Goal: Transaction & Acquisition: Book appointment/travel/reservation

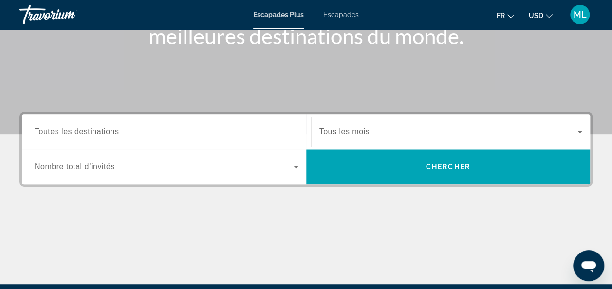
scroll to position [157, 0]
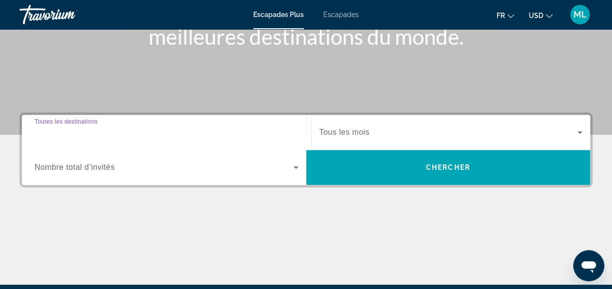
click at [137, 132] on input "Destination Toutes les destinations" at bounding box center [167, 133] width 264 height 12
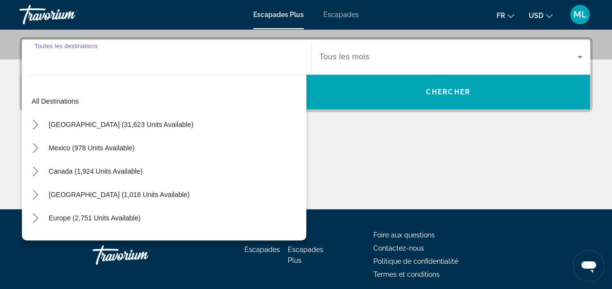
scroll to position [238, 0]
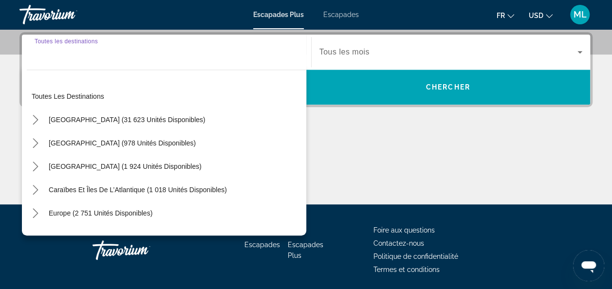
click at [69, 52] on input "Destination Toutes les destinations" at bounding box center [167, 53] width 264 height 12
click at [60, 61] on div "Widget de recherche" at bounding box center [167, 52] width 264 height 28
click at [71, 57] on div "Widget de recherche" at bounding box center [167, 52] width 264 height 28
click at [72, 42] on div "Destination Toutes les destinations" at bounding box center [167, 52] width 264 height 28
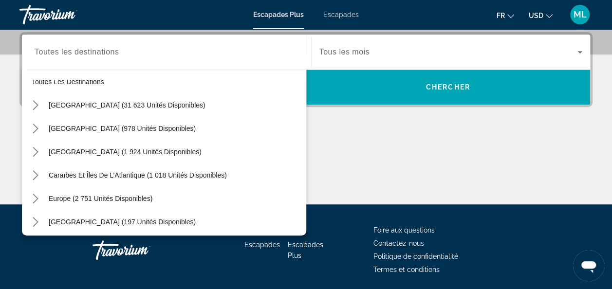
scroll to position [0, 0]
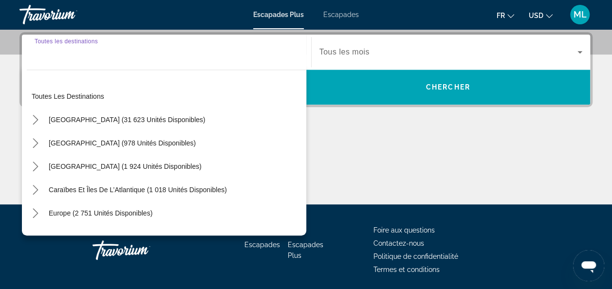
click at [128, 54] on input "Destination Toutes les destinations" at bounding box center [167, 53] width 264 height 12
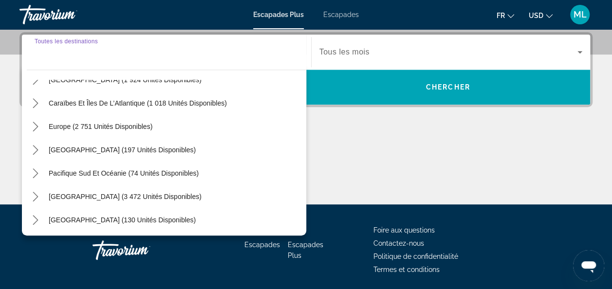
scroll to position [85, 0]
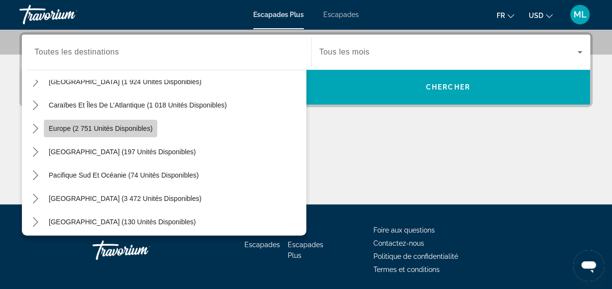
click at [115, 123] on span "Sélectionnez la destination : Europe (2 751 unités disponibles)" at bounding box center [100, 128] width 113 height 23
type input "**********"
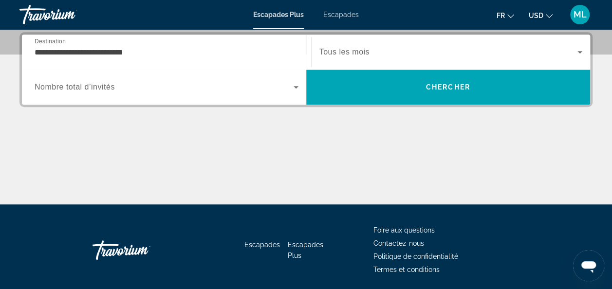
click at [104, 87] on span "Nombre total d’invités" at bounding box center [75, 87] width 80 height 8
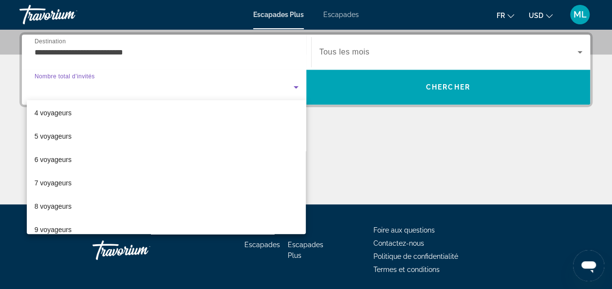
scroll to position [0, 0]
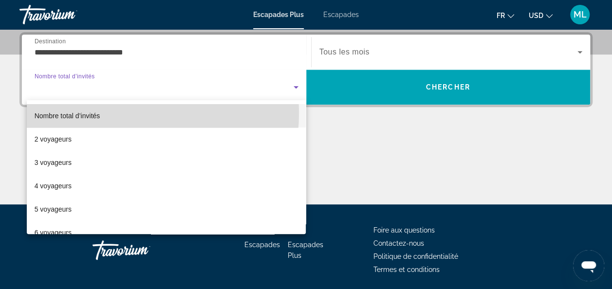
click at [104, 113] on mat-option "Nombre total d’invités" at bounding box center [167, 115] width 280 height 23
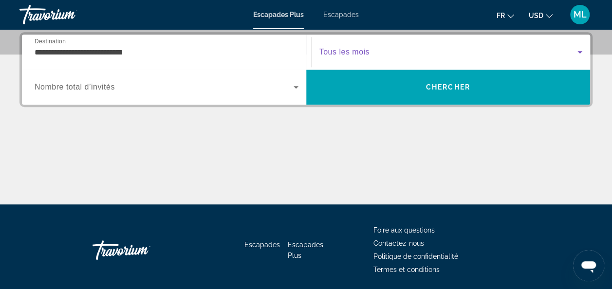
click at [426, 55] on span "Widget de recherche" at bounding box center [449, 52] width 259 height 12
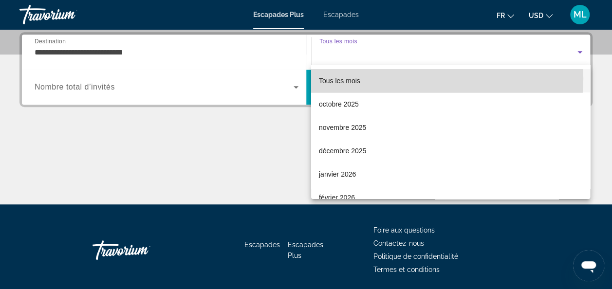
click at [421, 79] on mat-option "Tous les mois" at bounding box center [450, 80] width 279 height 23
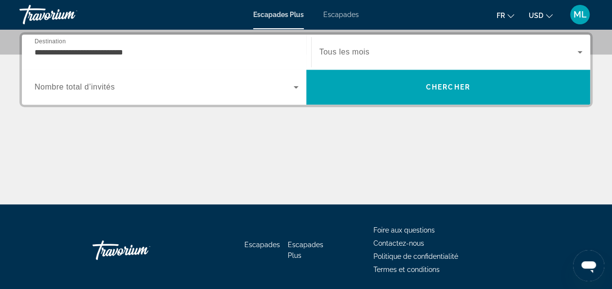
click at [348, 11] on span "Escapades" at bounding box center [341, 15] width 36 height 8
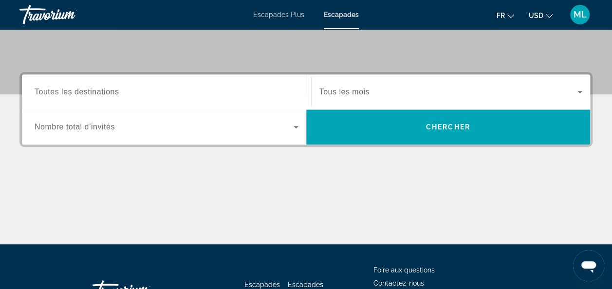
scroll to position [203, 0]
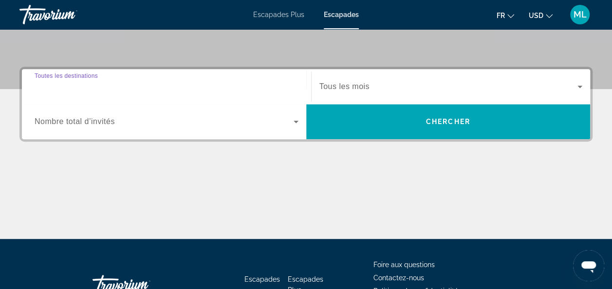
click at [124, 84] on input "Destination Toutes les destinations" at bounding box center [167, 87] width 264 height 12
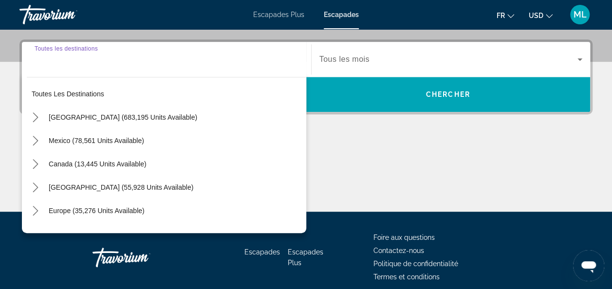
scroll to position [238, 0]
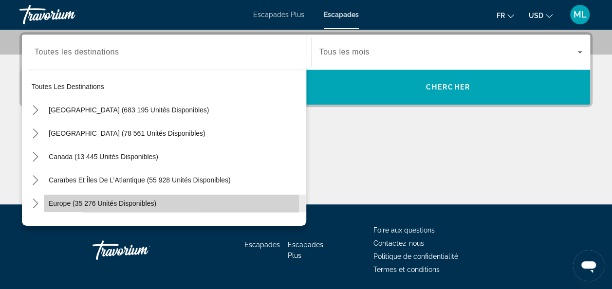
click at [129, 202] on span "Europe (35 276 unités disponibles)" at bounding box center [103, 204] width 108 height 8
type input "**********"
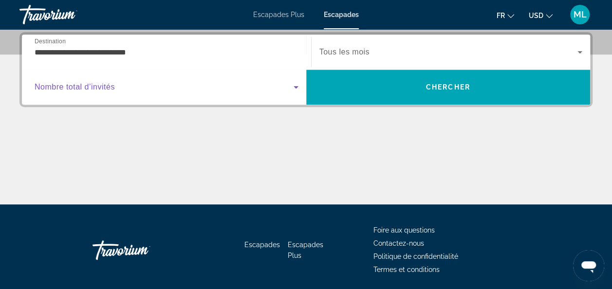
click at [134, 85] on span "Widget de recherche" at bounding box center [164, 87] width 259 height 12
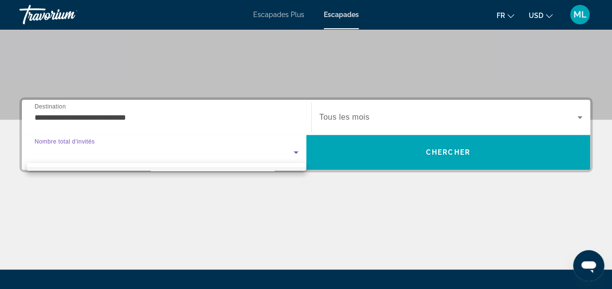
scroll to position [175, 0]
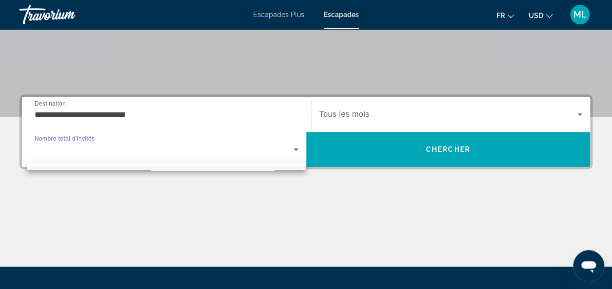
click at [411, 160] on div at bounding box center [306, 144] width 612 height 289
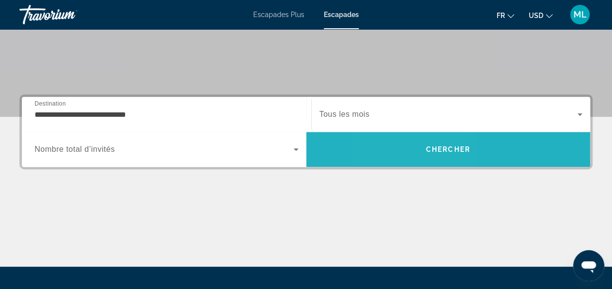
click at [410, 148] on span "Rechercher" at bounding box center [448, 149] width 284 height 23
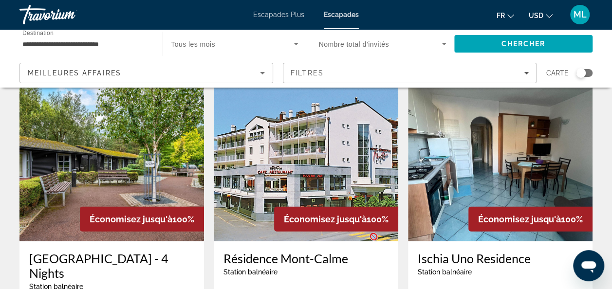
scroll to position [1133, 0]
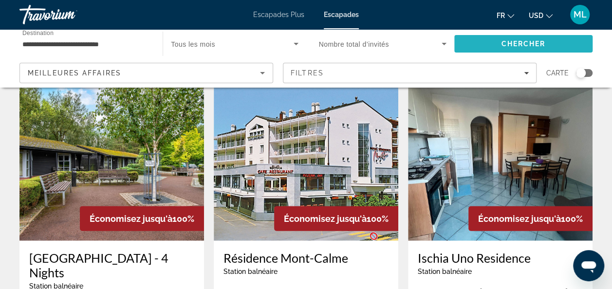
click at [525, 40] on span "Chercher" at bounding box center [523, 44] width 44 height 8
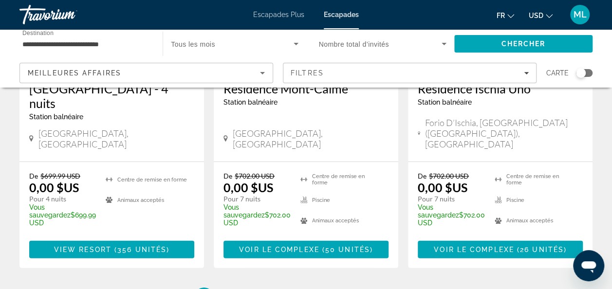
scroll to position [1301, 0]
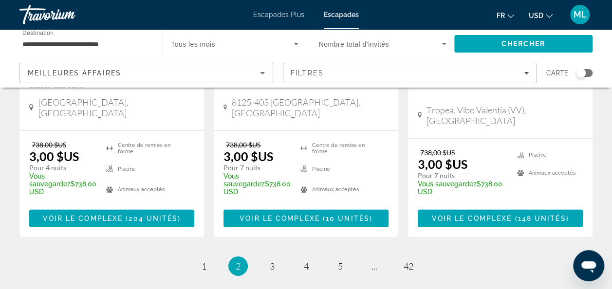
scroll to position [1383, 0]
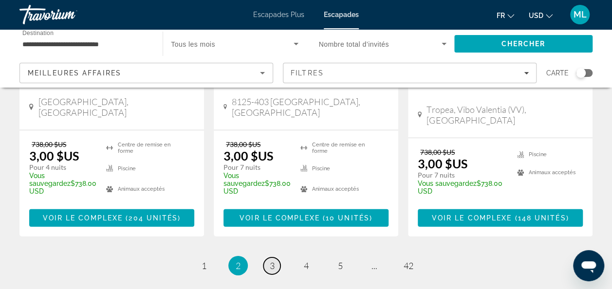
click at [269, 258] on link "page 3" at bounding box center [272, 266] width 17 height 17
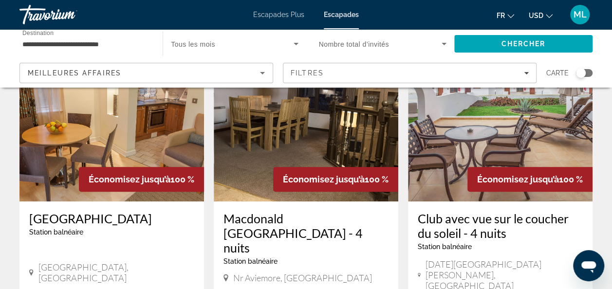
scroll to position [47, 0]
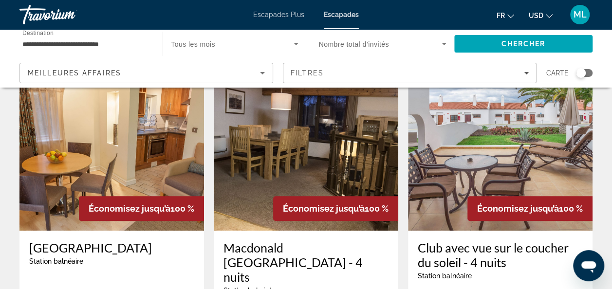
click at [143, 149] on img "Contenu principal" at bounding box center [111, 153] width 185 height 156
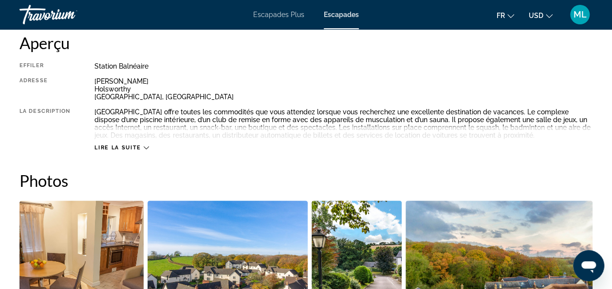
scroll to position [508, 0]
click at [140, 146] on span "Lire la suite" at bounding box center [117, 147] width 46 height 6
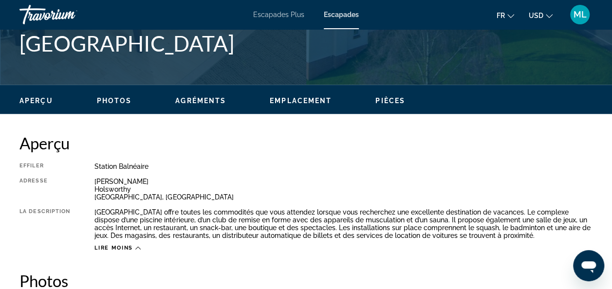
scroll to position [408, 0]
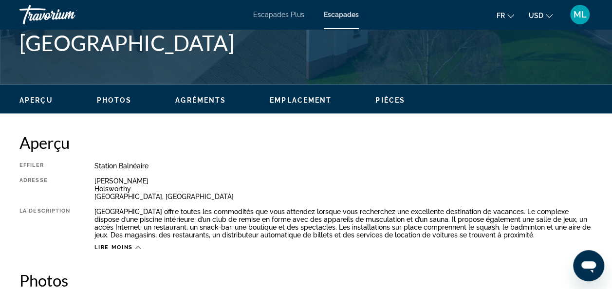
click at [121, 104] on span "Photos" at bounding box center [114, 100] width 35 height 8
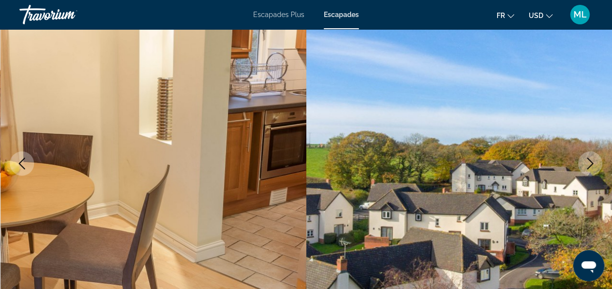
scroll to position [0, 0]
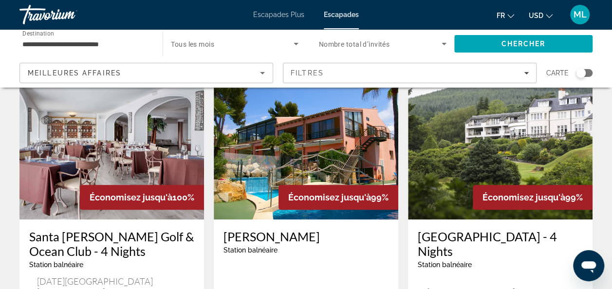
scroll to position [416, 0]
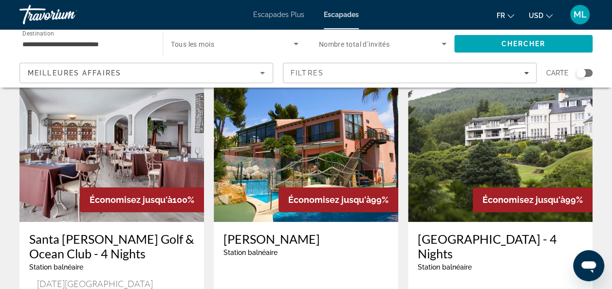
click at [251, 130] on img "Contenu principal" at bounding box center [306, 144] width 185 height 156
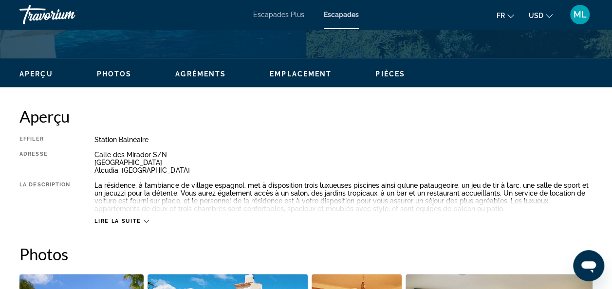
scroll to position [434, 0]
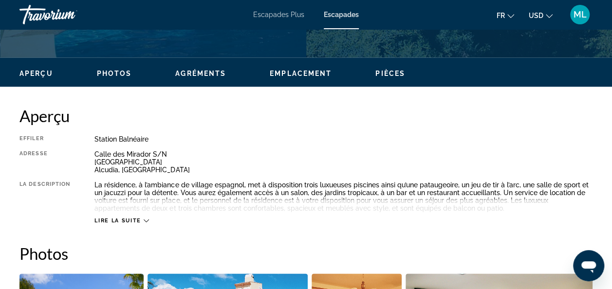
click at [384, 73] on span "Pièces" at bounding box center [391, 74] width 30 height 8
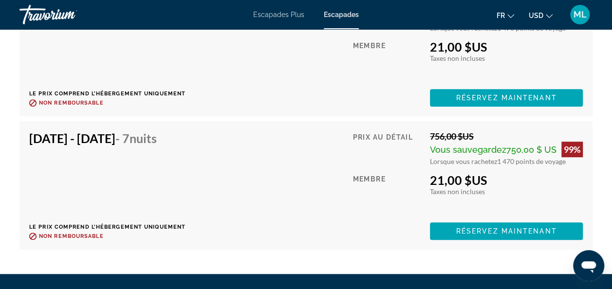
scroll to position [2119, 0]
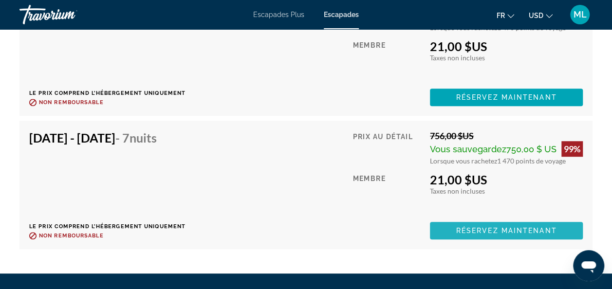
click at [474, 227] on span "Réservez maintenant" at bounding box center [506, 231] width 101 height 8
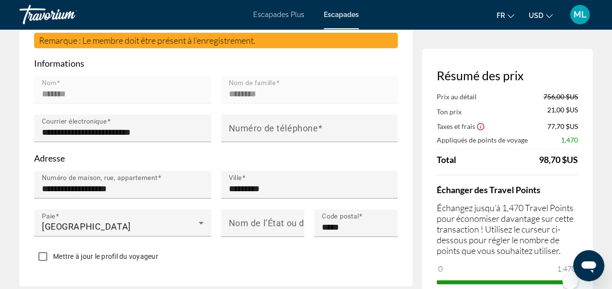
scroll to position [291, 0]
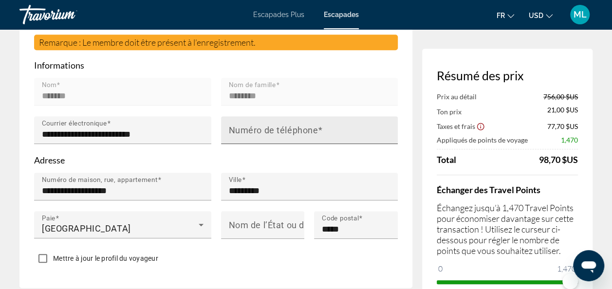
click at [331, 126] on div "Numéro de téléphone" at bounding box center [313, 130] width 168 height 28
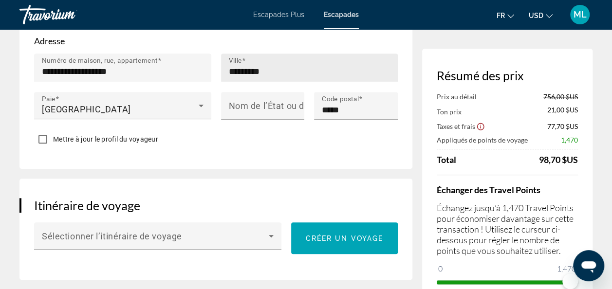
scroll to position [411, 0]
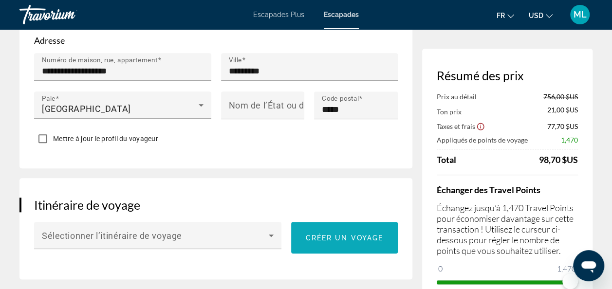
type input "**********"
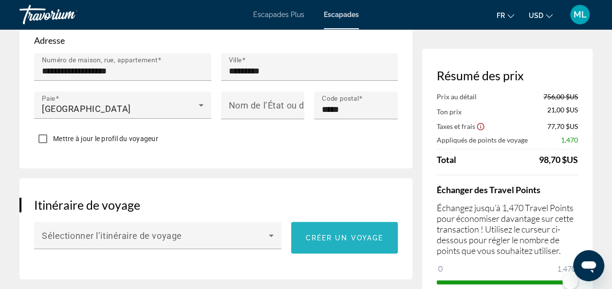
click at [345, 234] on span "Créer un voyage" at bounding box center [345, 238] width 78 height 8
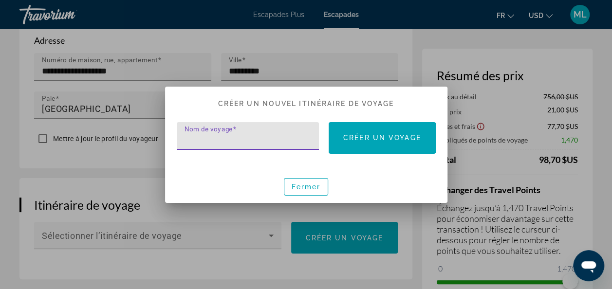
click at [281, 142] on input "Nom de voyage" at bounding box center [251, 140] width 133 height 12
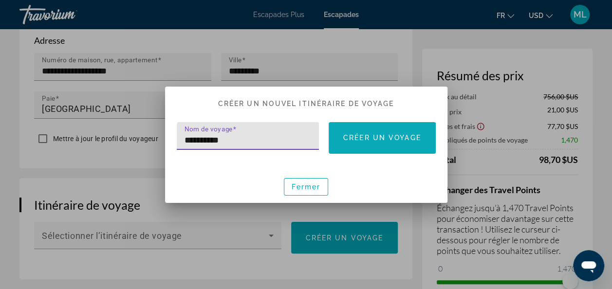
type input "**********"
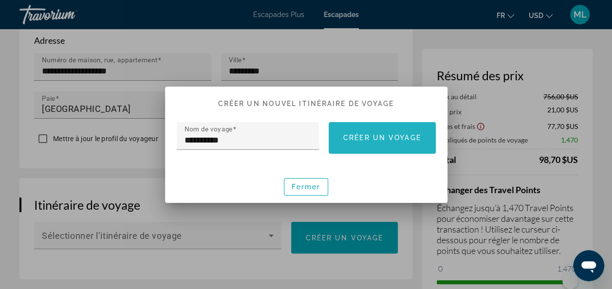
click at [391, 129] on span at bounding box center [382, 137] width 107 height 23
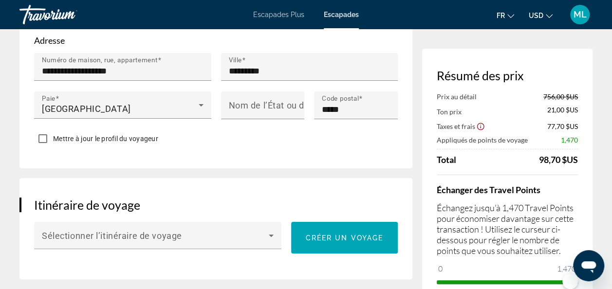
scroll to position [411, 0]
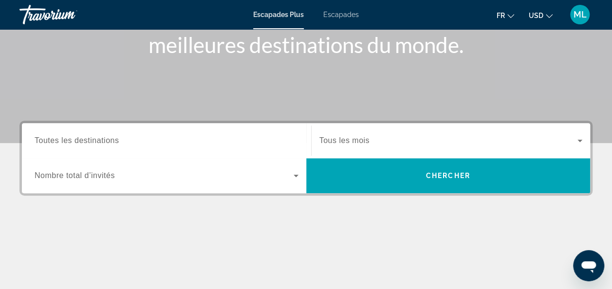
scroll to position [148, 0]
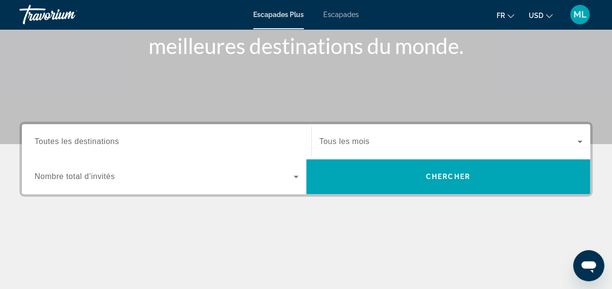
click at [336, 15] on span "Escapades" at bounding box center [341, 15] width 36 height 8
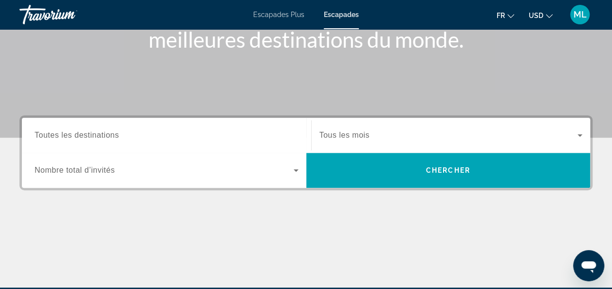
scroll to position [154, 0]
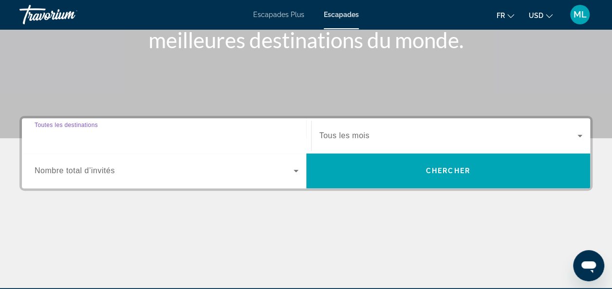
click at [121, 135] on input "Destination Toutes les destinations" at bounding box center [167, 137] width 264 height 12
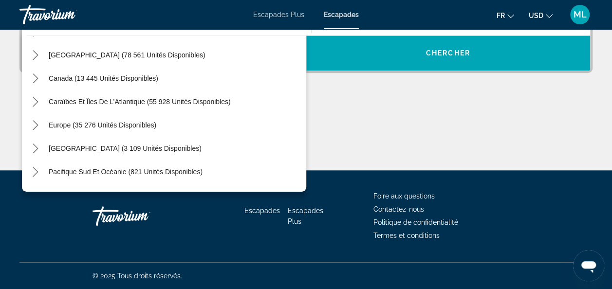
scroll to position [43, 0]
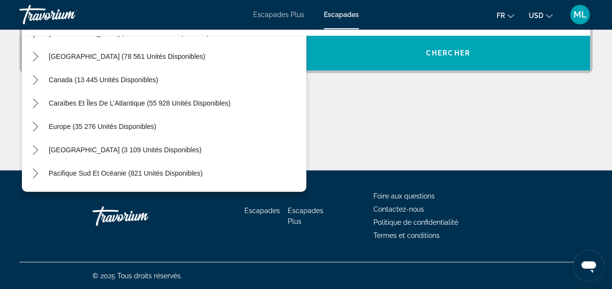
click at [121, 135] on span "Sélectionnez la destination : Europe (35 276 unités disponibles)" at bounding box center [175, 126] width 263 height 23
type input "**********"
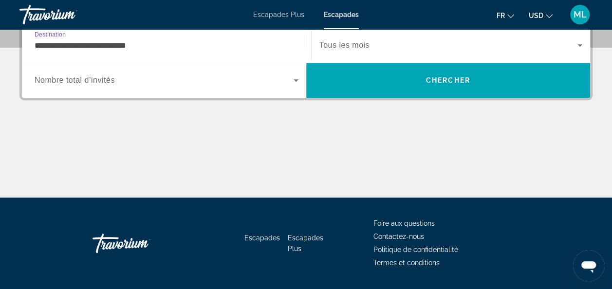
scroll to position [238, 0]
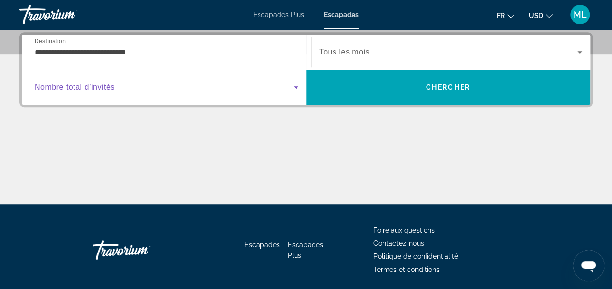
click at [139, 89] on span "Widget de recherche" at bounding box center [164, 87] width 259 height 12
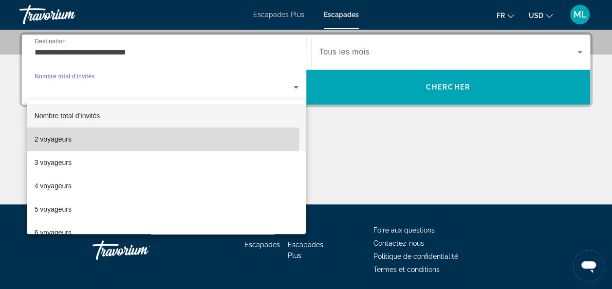
click at [133, 135] on mat-option "2 voyageurs" at bounding box center [167, 139] width 280 height 23
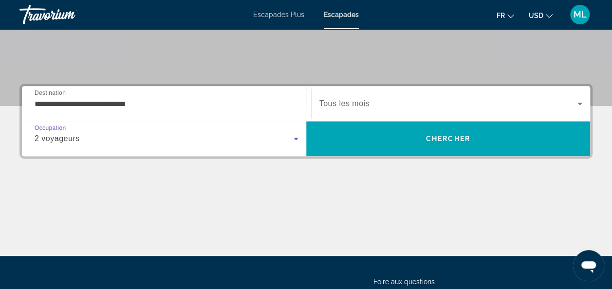
scroll to position [185, 0]
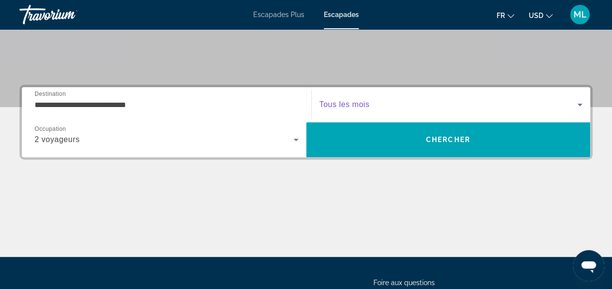
click at [573, 100] on span "Widget de recherche" at bounding box center [449, 105] width 259 height 12
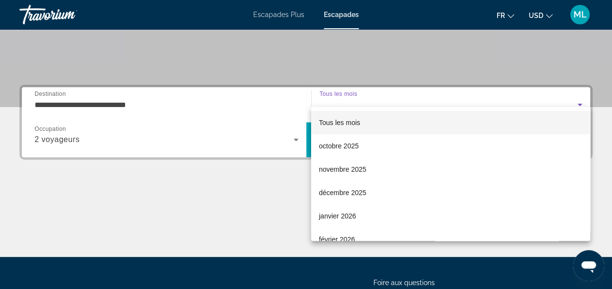
scroll to position [238, 0]
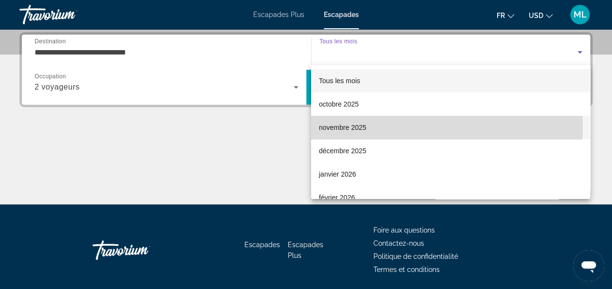
click at [350, 126] on font "novembre 2025" at bounding box center [342, 128] width 47 height 8
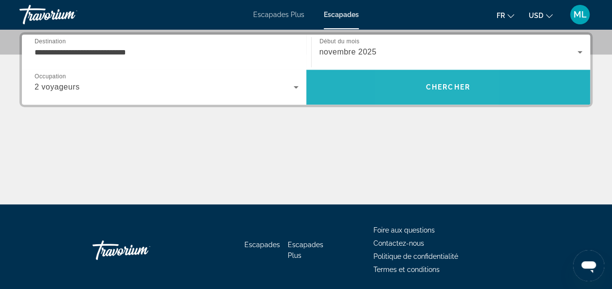
click at [421, 82] on span "Rechercher" at bounding box center [448, 87] width 284 height 23
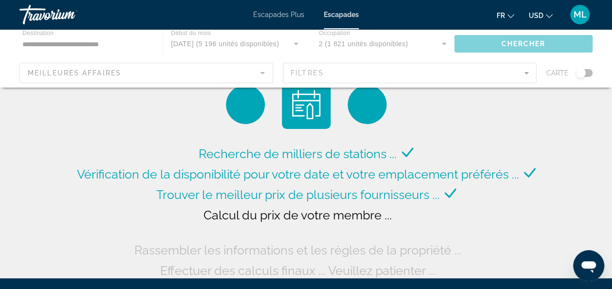
click at [259, 76] on div "Contenu principal" at bounding box center [306, 58] width 612 height 58
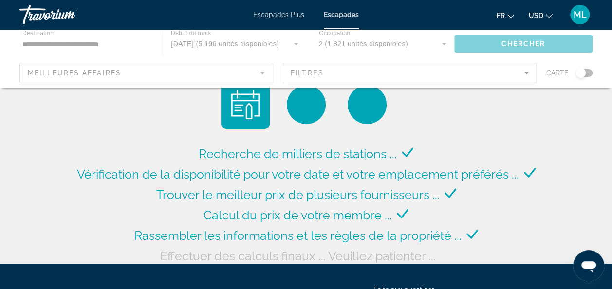
click at [263, 69] on div "Contenu principal" at bounding box center [306, 58] width 612 height 58
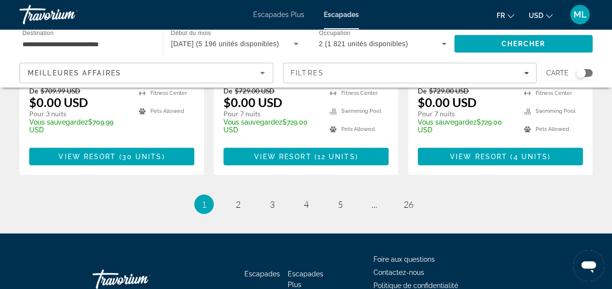
scroll to position [1390, 0]
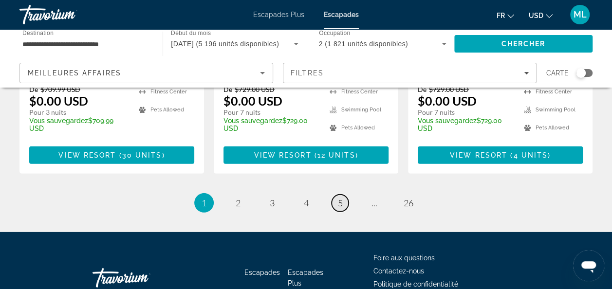
click at [340, 198] on span "5" at bounding box center [340, 203] width 5 height 11
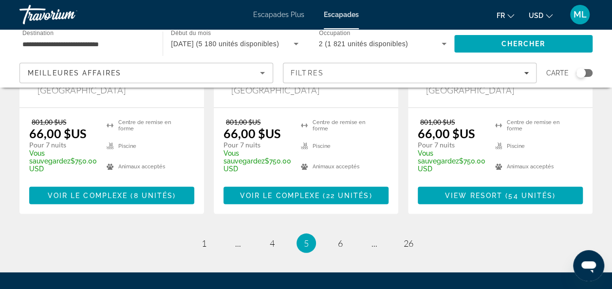
scroll to position [1360, 0]
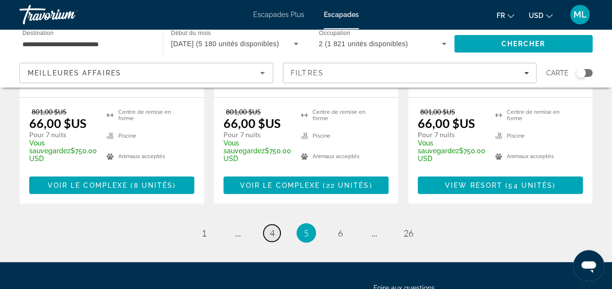
click at [268, 225] on link "page 4" at bounding box center [272, 233] width 17 height 17
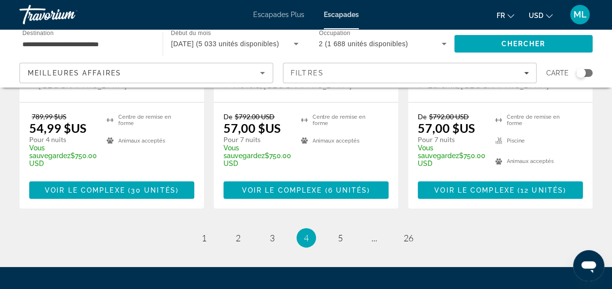
scroll to position [1390, 0]
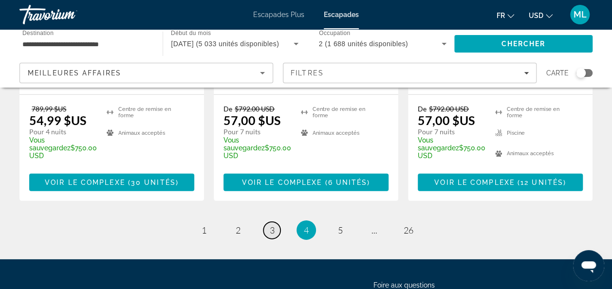
click at [274, 225] on span "3" at bounding box center [272, 230] width 5 height 11
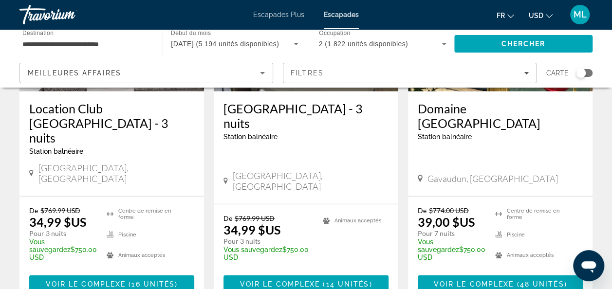
scroll to position [1375, 0]
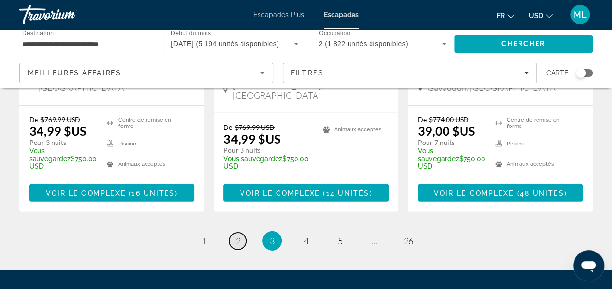
click at [237, 236] on span "2" at bounding box center [238, 241] width 5 height 11
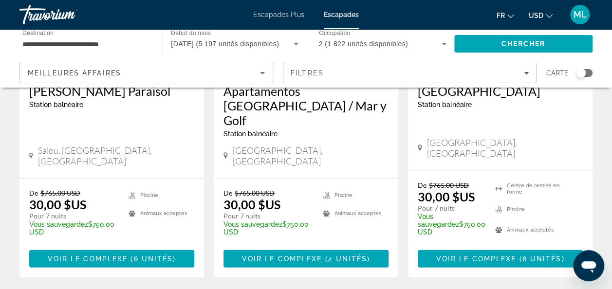
scroll to position [1405, 0]
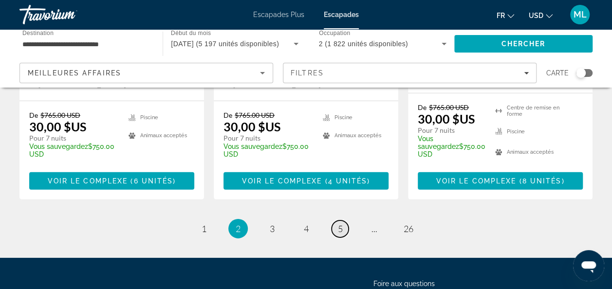
click at [341, 224] on span "5" at bounding box center [340, 229] width 5 height 11
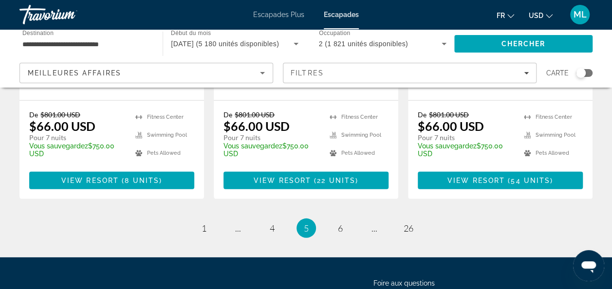
scroll to position [1360, 0]
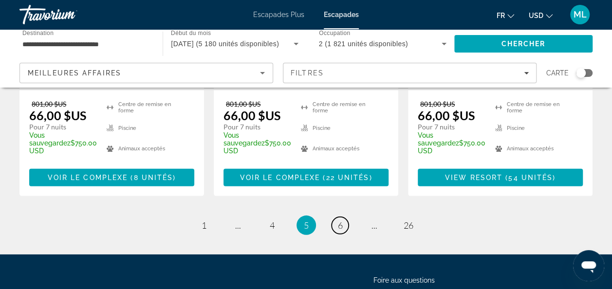
click at [341, 220] on span "6" at bounding box center [340, 225] width 5 height 11
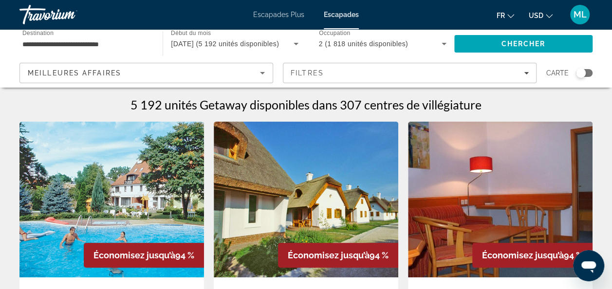
click at [586, 71] on div "Widget de recherche" at bounding box center [584, 73] width 17 height 8
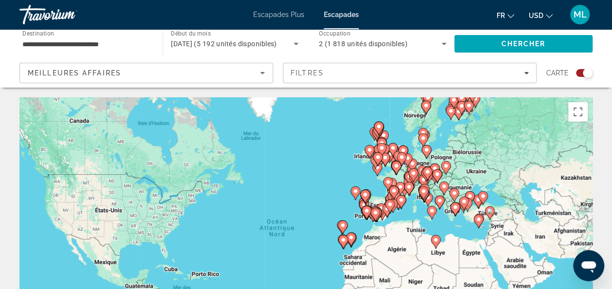
click at [424, 193] on image "Contenu principal" at bounding box center [424, 192] width 6 height 6
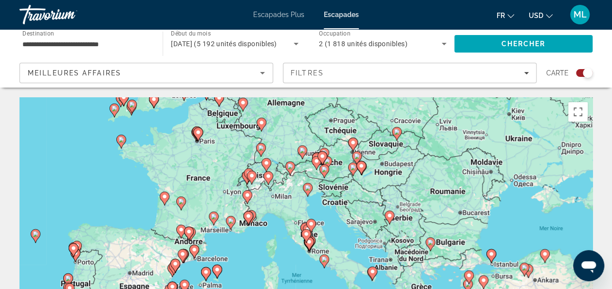
click at [308, 189] on image "Contenu principal" at bounding box center [308, 188] width 6 height 6
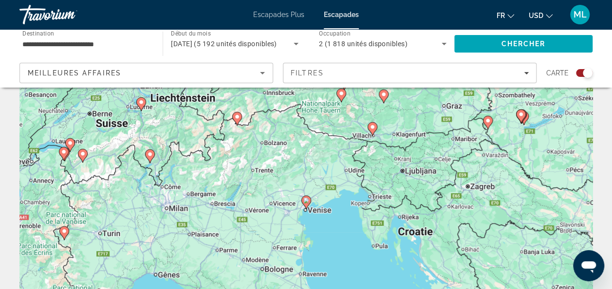
scroll to position [36, 0]
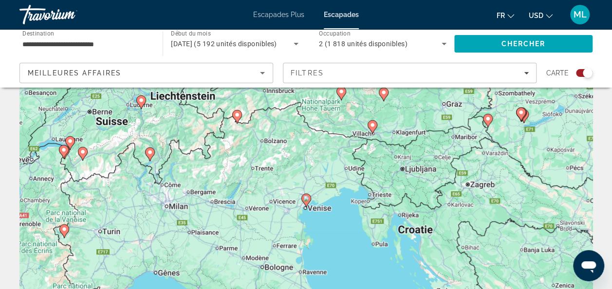
click at [149, 158] on icon "Contenu principal" at bounding box center [150, 155] width 10 height 14
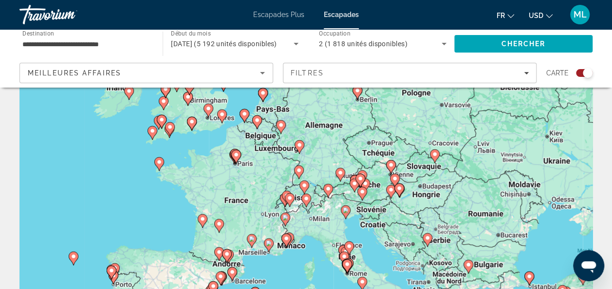
click at [291, 195] on icon "Contenu principal" at bounding box center [289, 200] width 9 height 13
type input "**********"
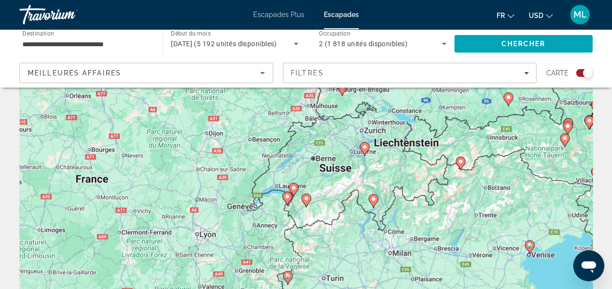
click at [297, 262] on div "Pour naviguer, appuyez sur les touches fléchées. Pour activer le glissement ave…" at bounding box center [305, 208] width 573 height 292
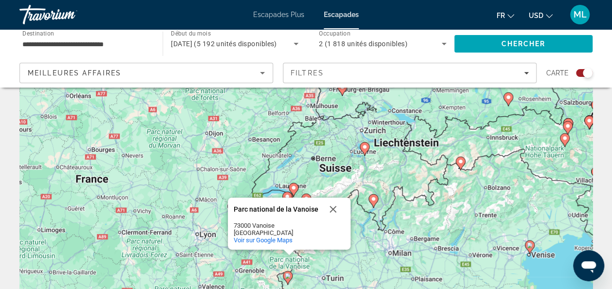
click at [324, 266] on div "Pour activer le glissement avec le clavier, appuyez sur Alt+Entrée. Une fois ce…" at bounding box center [305, 208] width 573 height 292
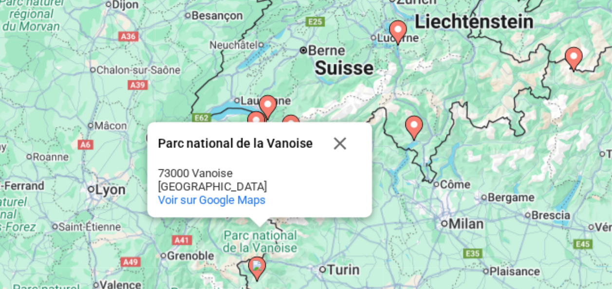
click at [324, 276] on div "Pour activer le glissement avec le clavier, appuyez sur Alt+Entrée. Une fois ce…" at bounding box center [305, 208] width 573 height 292
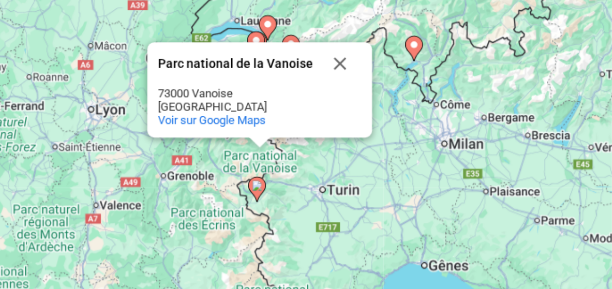
scroll to position [81, 0]
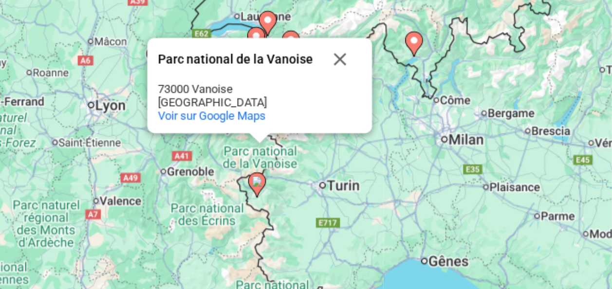
click at [324, 276] on div "Pour activer le glissement avec le clavier, appuyez sur Alt+Entrée. Une fois ce…" at bounding box center [305, 162] width 573 height 292
click at [375, 151] on image "Contenu principal" at bounding box center [374, 154] width 6 height 6
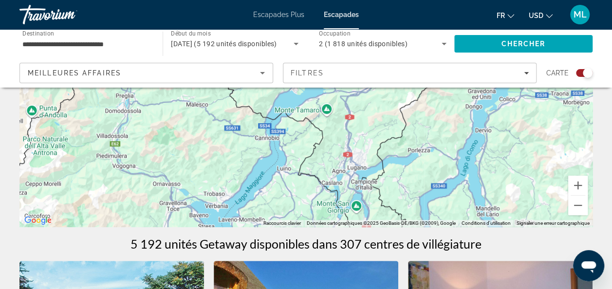
scroll to position [162, 0]
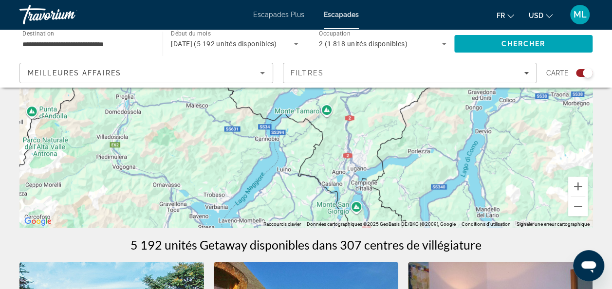
click at [373, 176] on div "Pour activer le glissement avec le clavier, appuyez sur Alt+Entrée. Une fois ce…" at bounding box center [305, 82] width 573 height 292
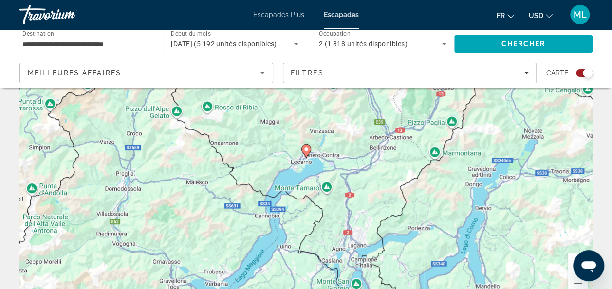
scroll to position [77, 0]
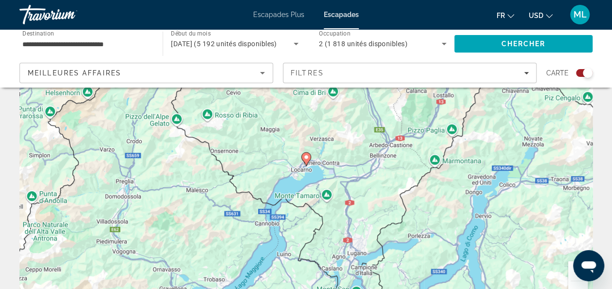
click at [305, 162] on icon "Contenu principal" at bounding box center [306, 159] width 9 height 13
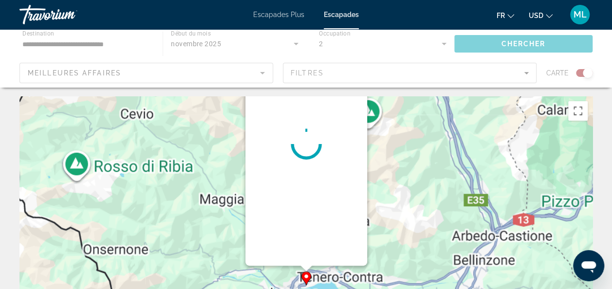
scroll to position [0, 0]
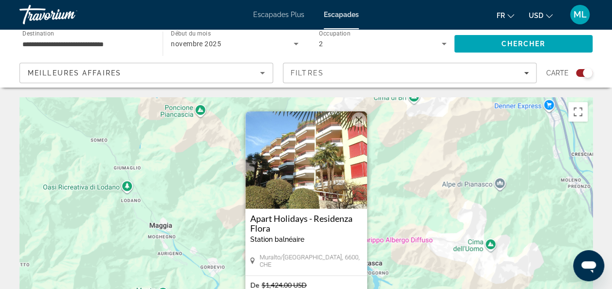
click at [312, 185] on img "Contenu principal" at bounding box center [307, 160] width 122 height 97
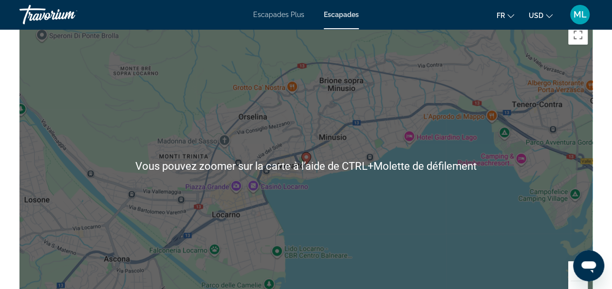
scroll to position [1479, 0]
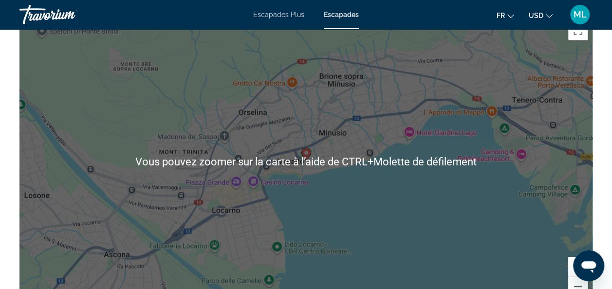
click at [274, 134] on div "Pour activer le glissement avec le clavier, appuyez sur Alt+Entrée. Une fois ce…" at bounding box center [305, 162] width 573 height 292
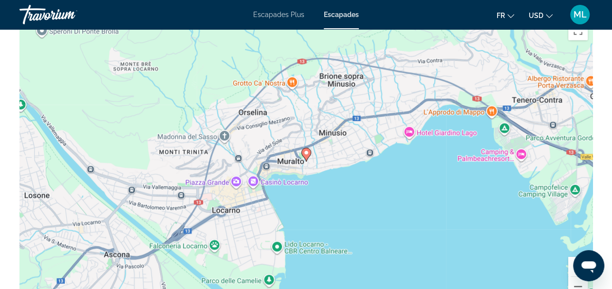
click at [274, 134] on div "Pour activer le glissement avec le clavier, appuyez sur Alt+Entrée. Une fois ce…" at bounding box center [305, 162] width 573 height 292
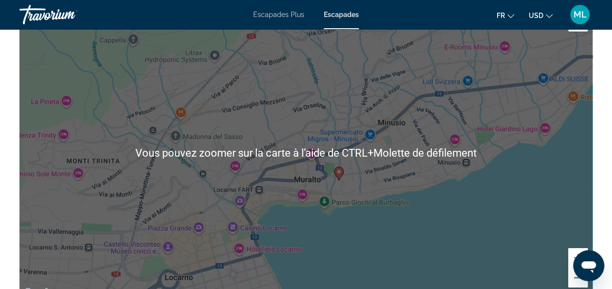
scroll to position [1486, 0]
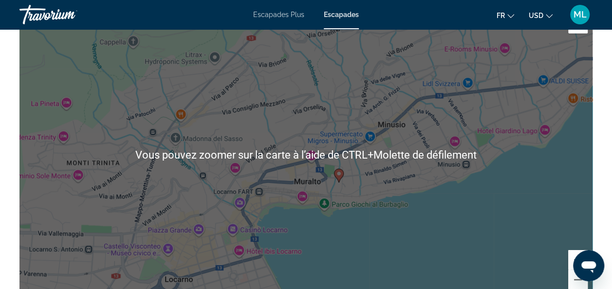
click at [274, 134] on div "Pour activer le glissement avec le clavier, appuyez sur Alt+Entrée. Une fois ce…" at bounding box center [305, 155] width 573 height 292
